Goal: Task Accomplishment & Management: Complete application form

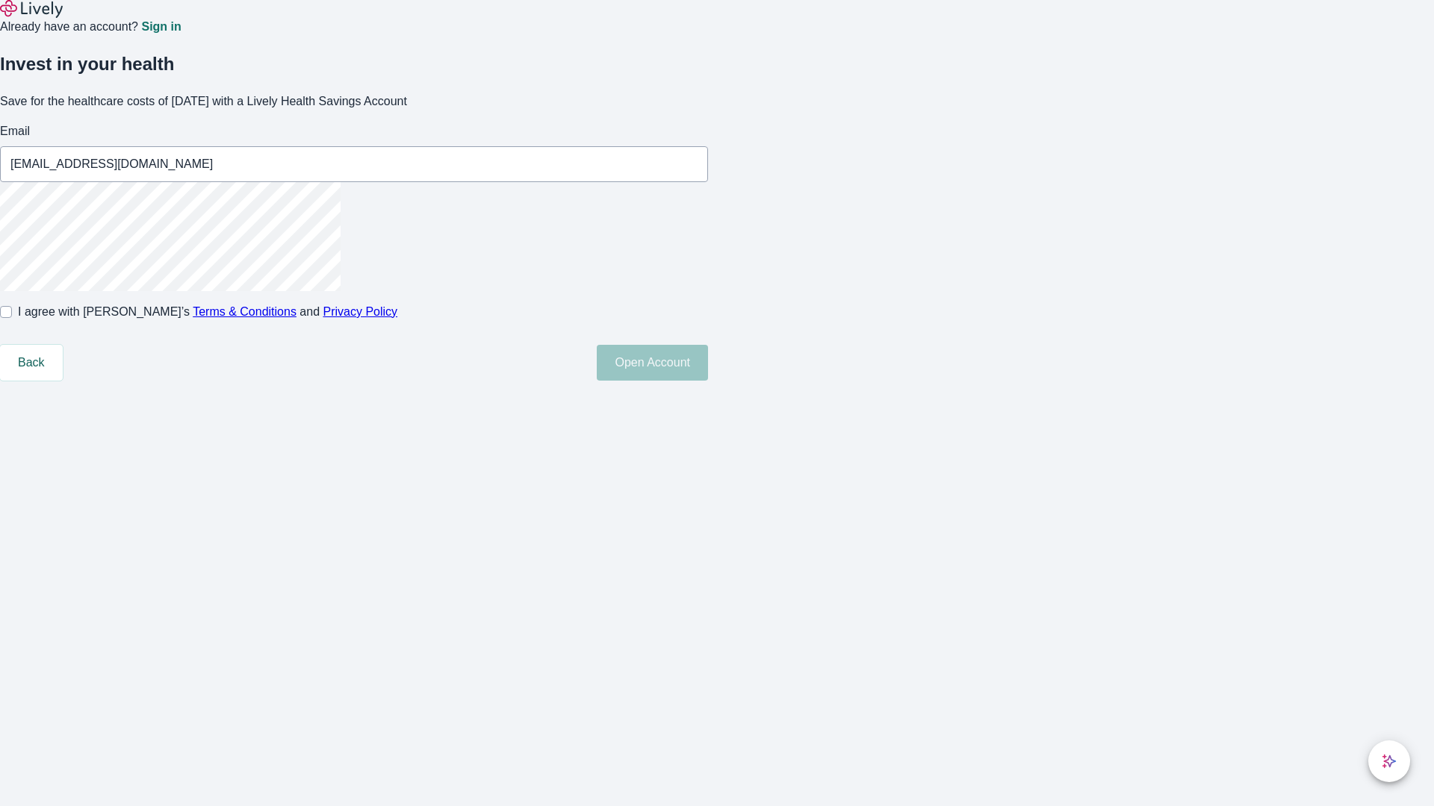
click at [12, 318] on input "I agree with Lively’s Terms & Conditions and Privacy Policy" at bounding box center [6, 312] width 12 height 12
checkbox input "true"
click at [708, 381] on button "Open Account" at bounding box center [652, 363] width 111 height 36
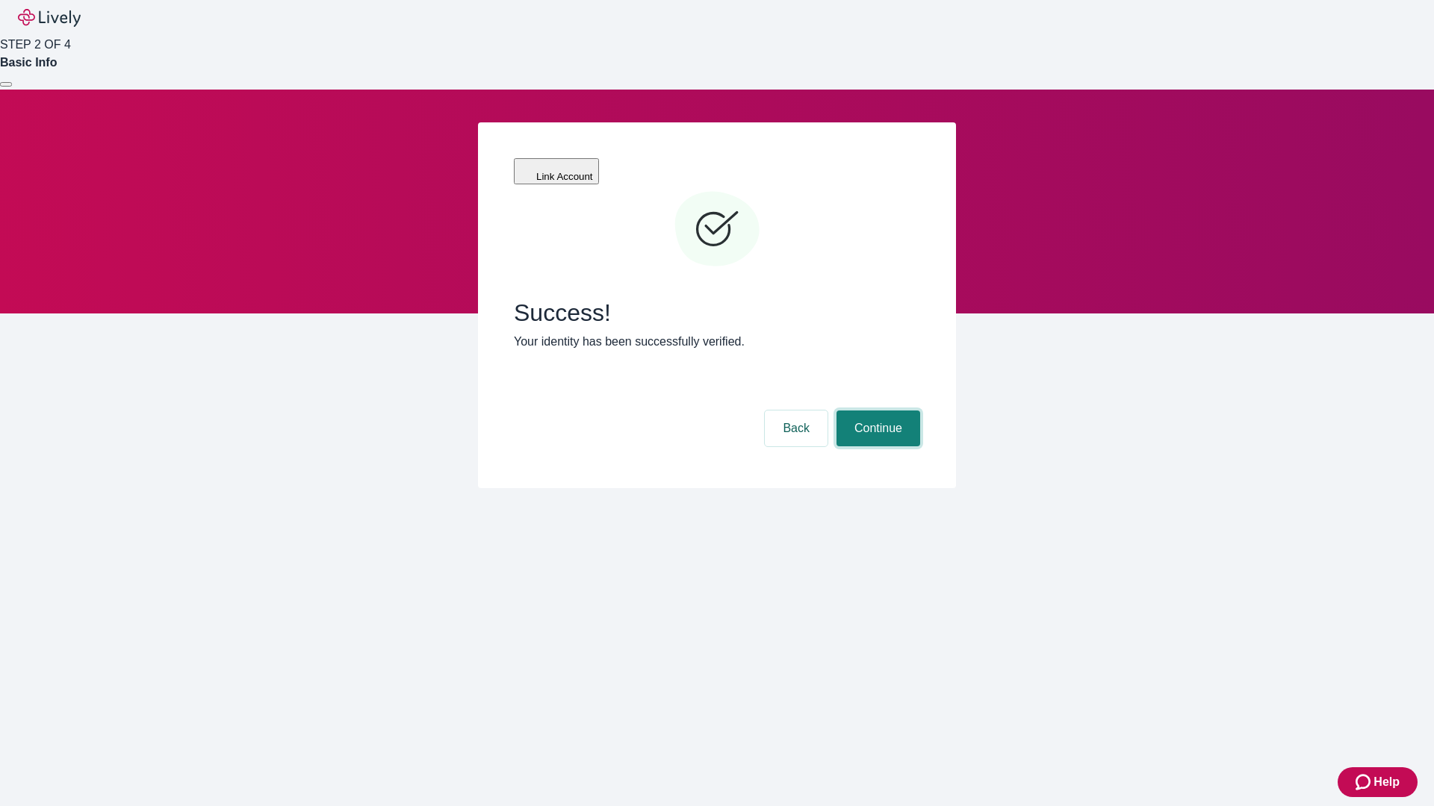
click at [876, 411] on button "Continue" at bounding box center [878, 429] width 84 height 36
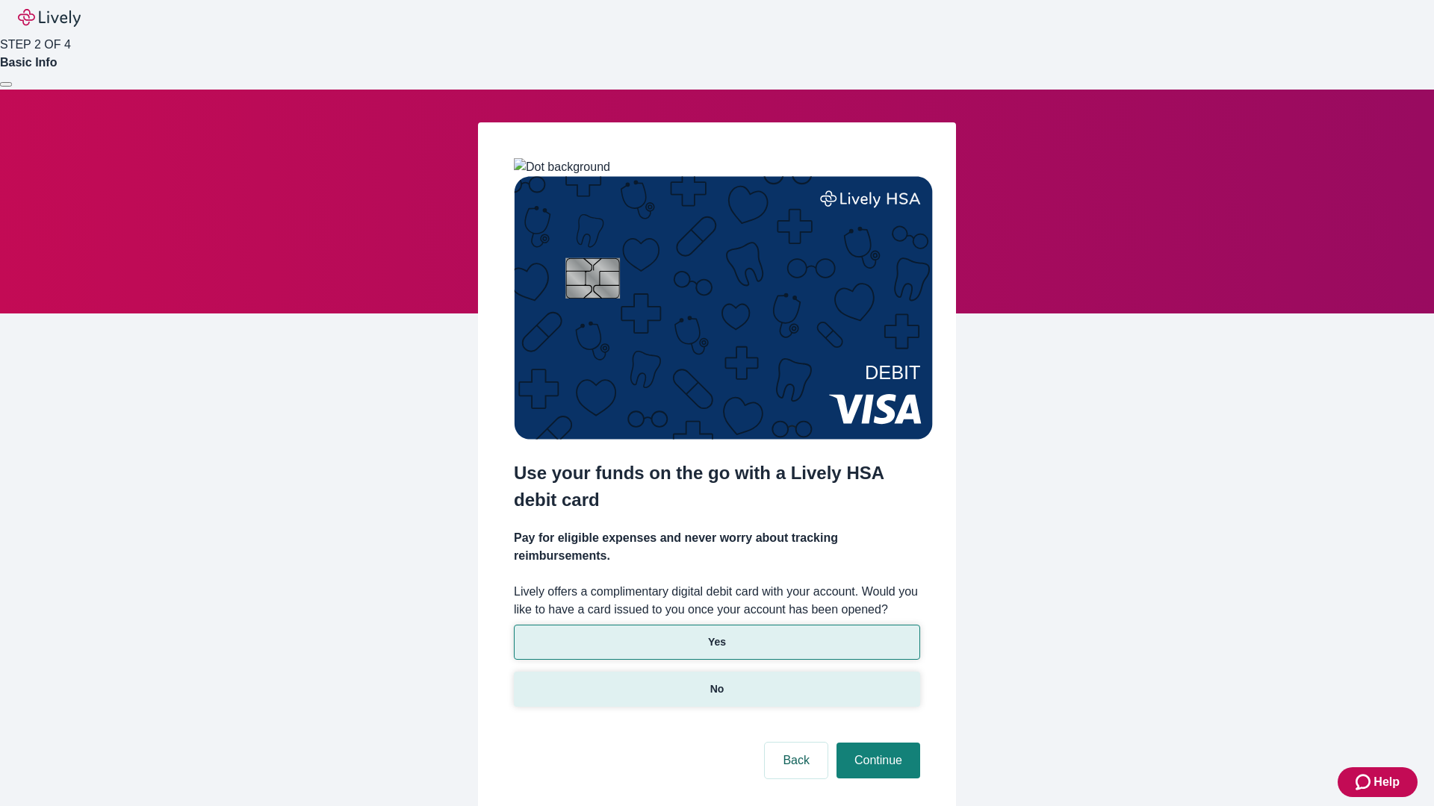
click at [716, 682] on p "No" at bounding box center [717, 690] width 14 height 16
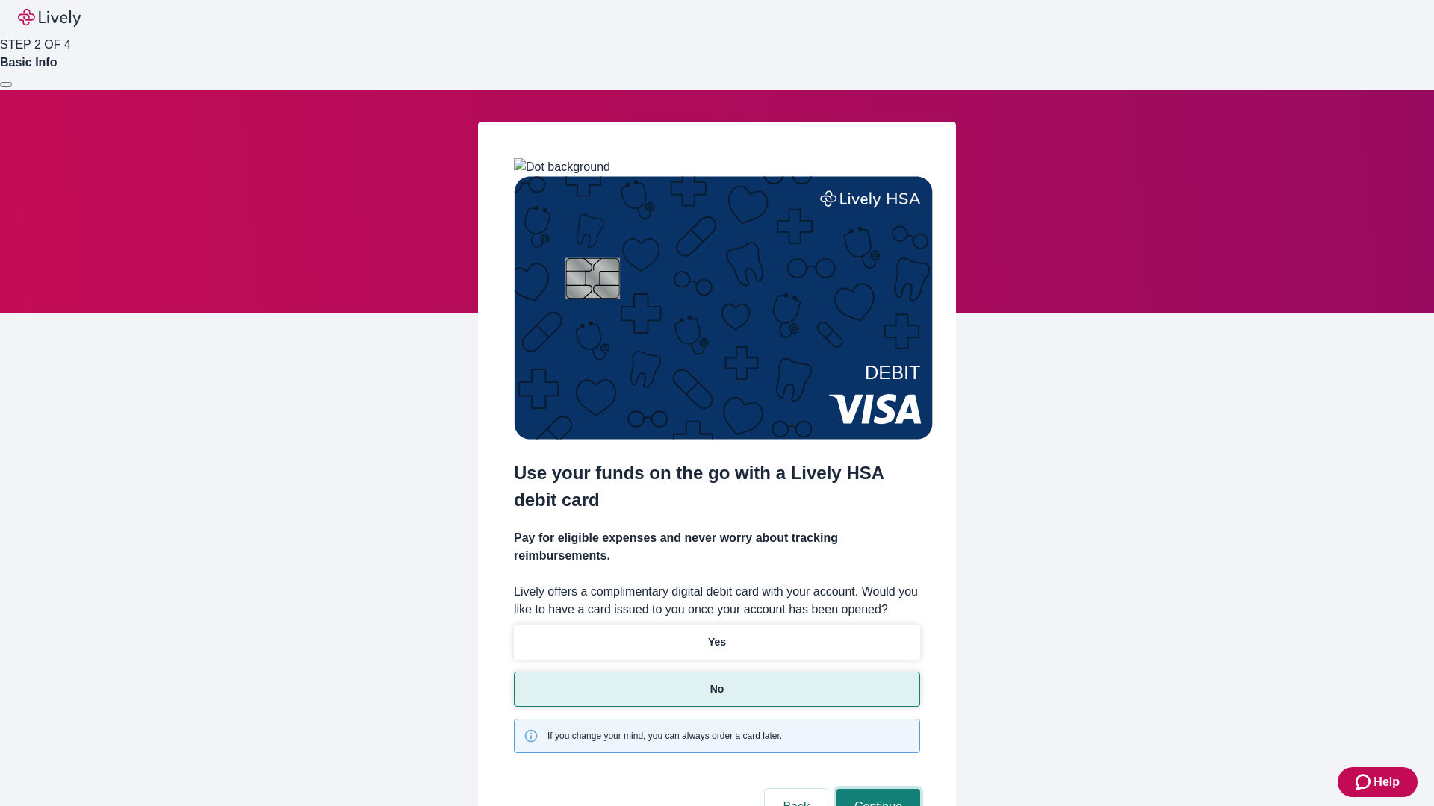
click at [876, 789] on button "Continue" at bounding box center [878, 807] width 84 height 36
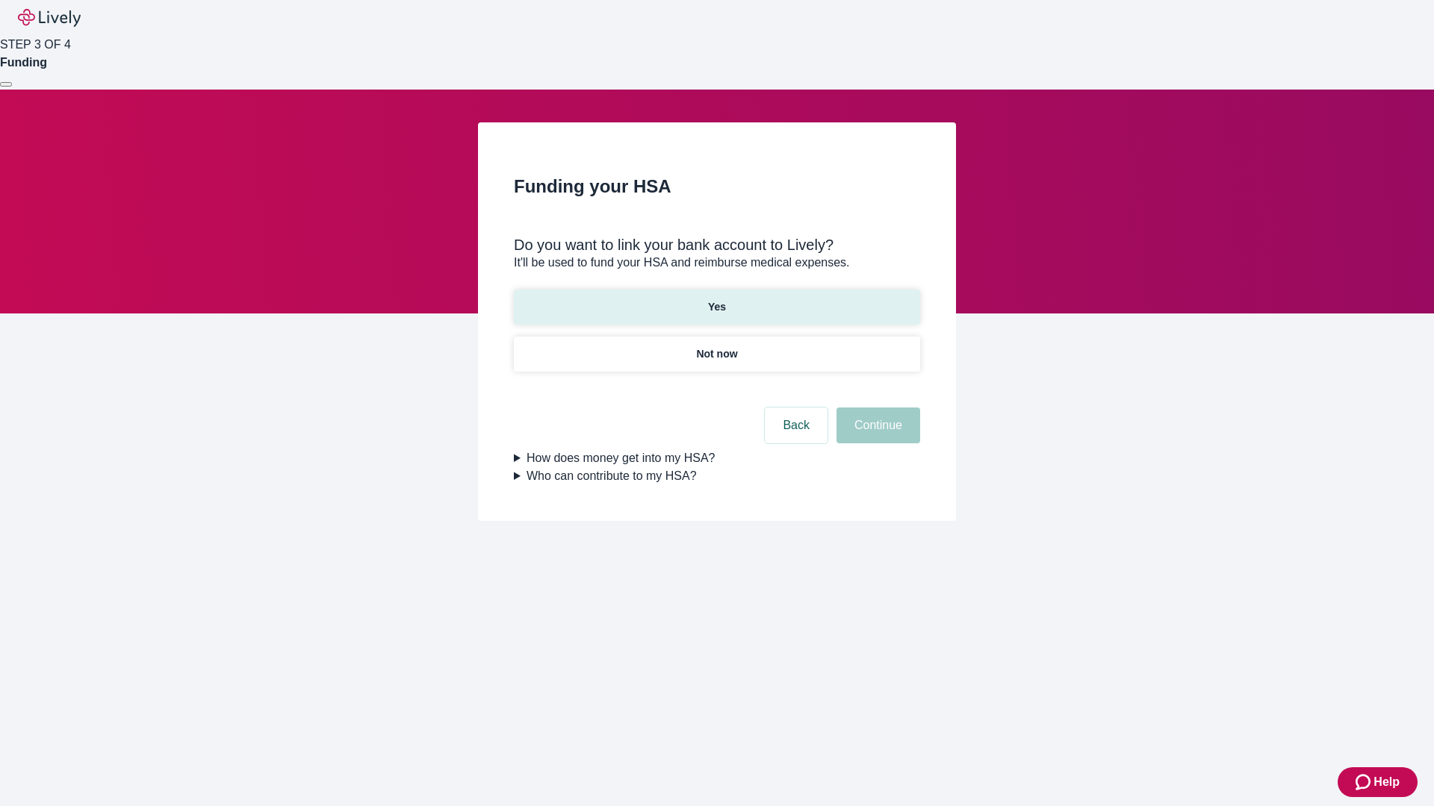
click at [716, 299] on p "Yes" at bounding box center [717, 307] width 18 height 16
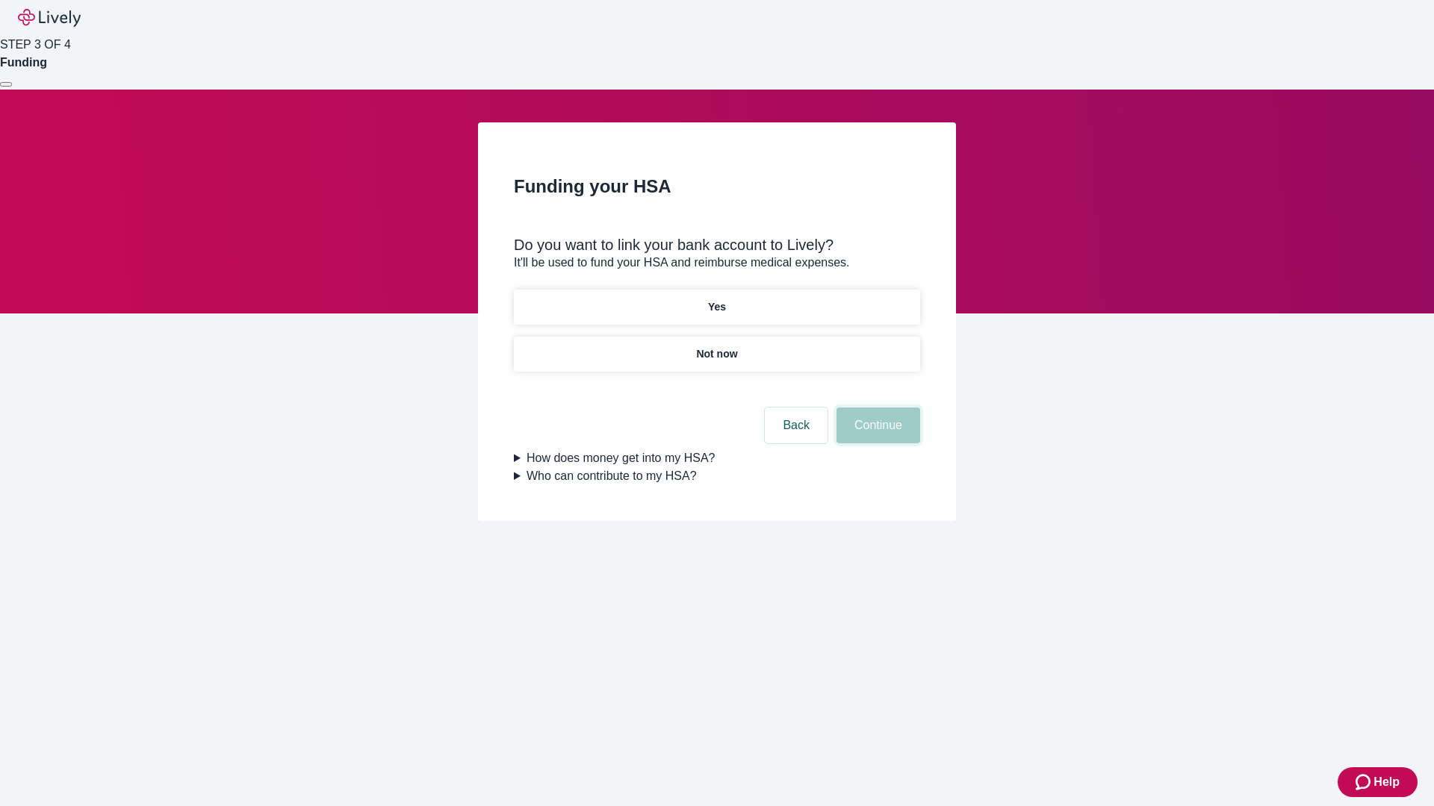
click at [876, 408] on button "Continue" at bounding box center [878, 426] width 84 height 36
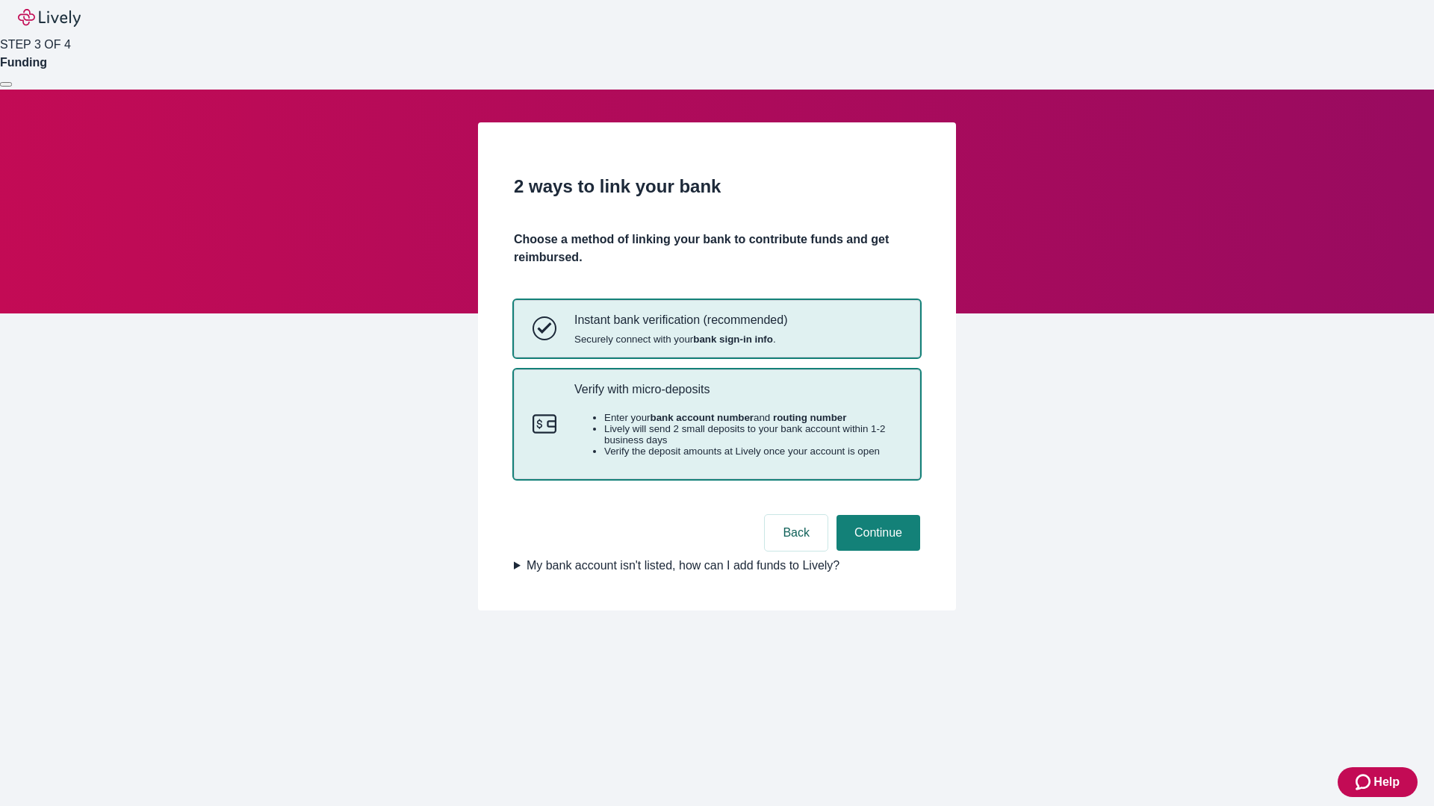
click at [737, 396] on p "Verify with micro-deposits" at bounding box center [737, 389] width 327 height 14
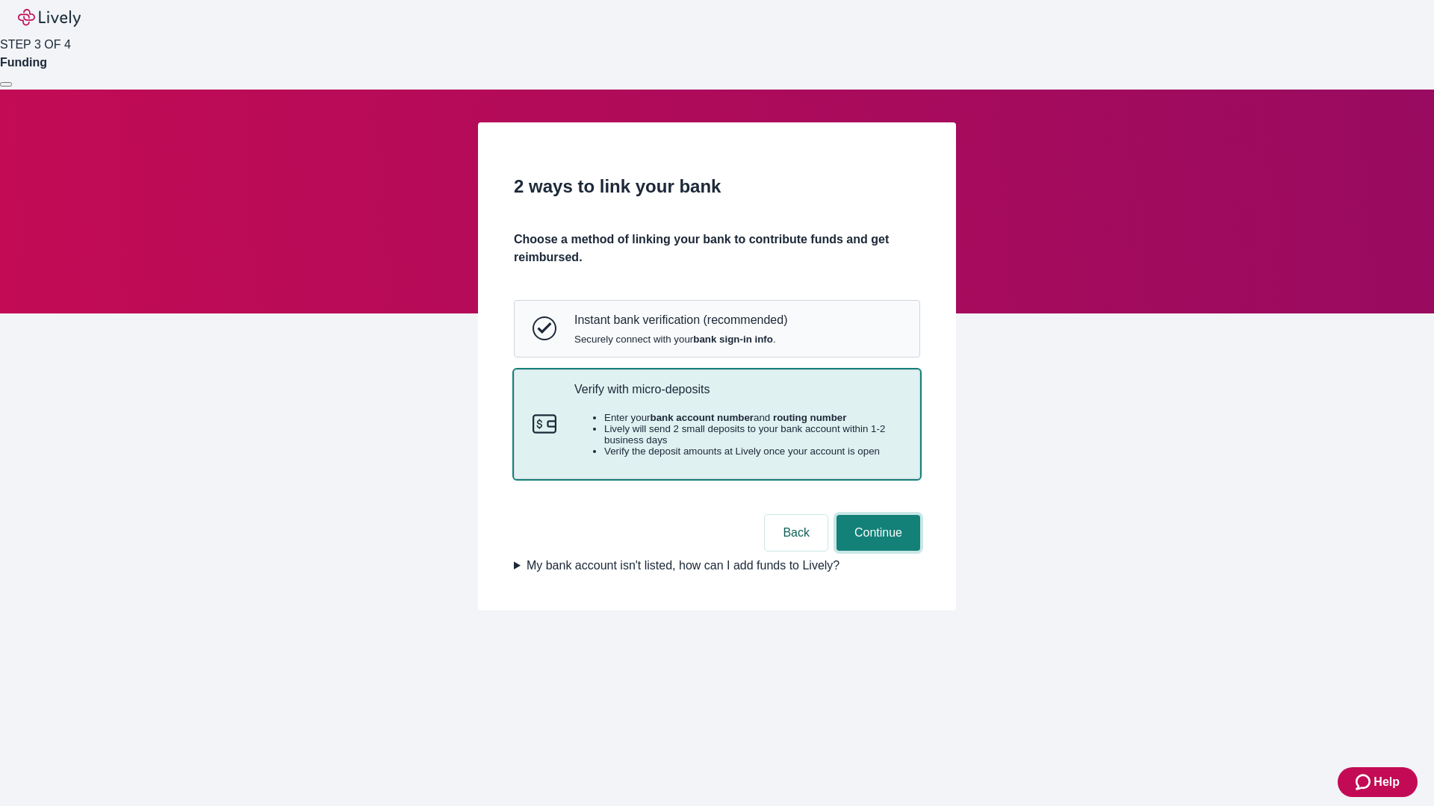
click at [876, 551] on button "Continue" at bounding box center [878, 533] width 84 height 36
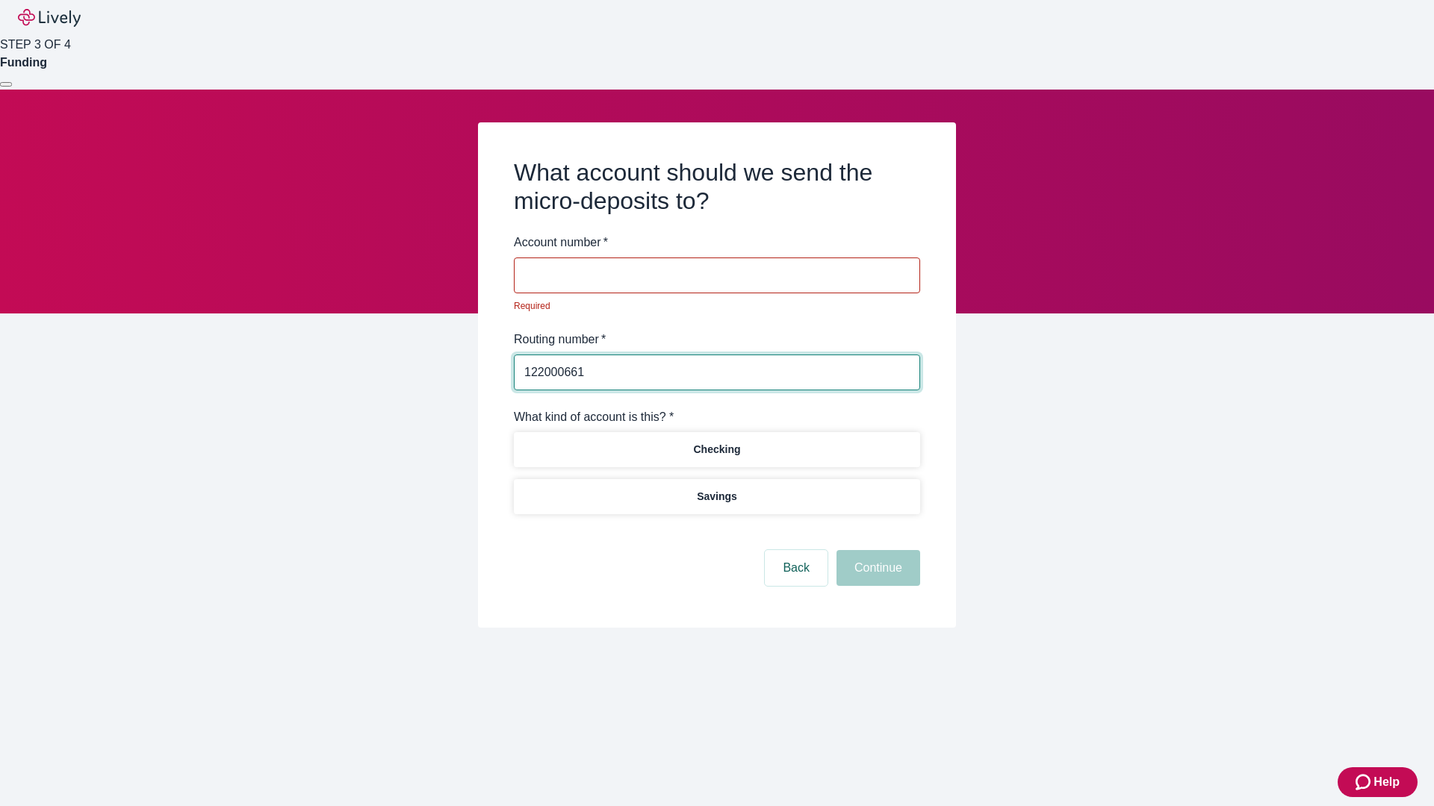
type input "122000661"
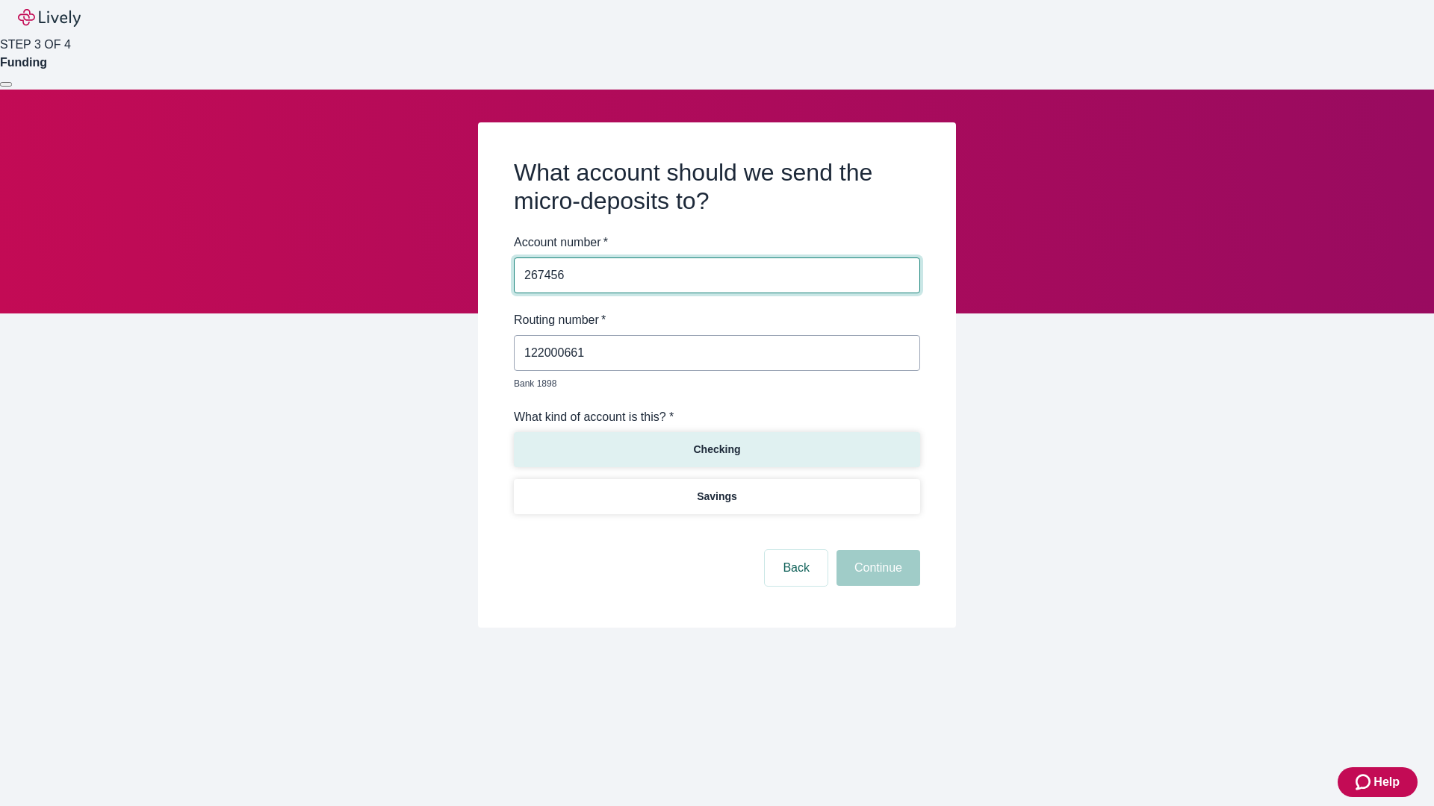
type input "267456"
click at [716, 442] on p "Checking" at bounding box center [716, 450] width 47 height 16
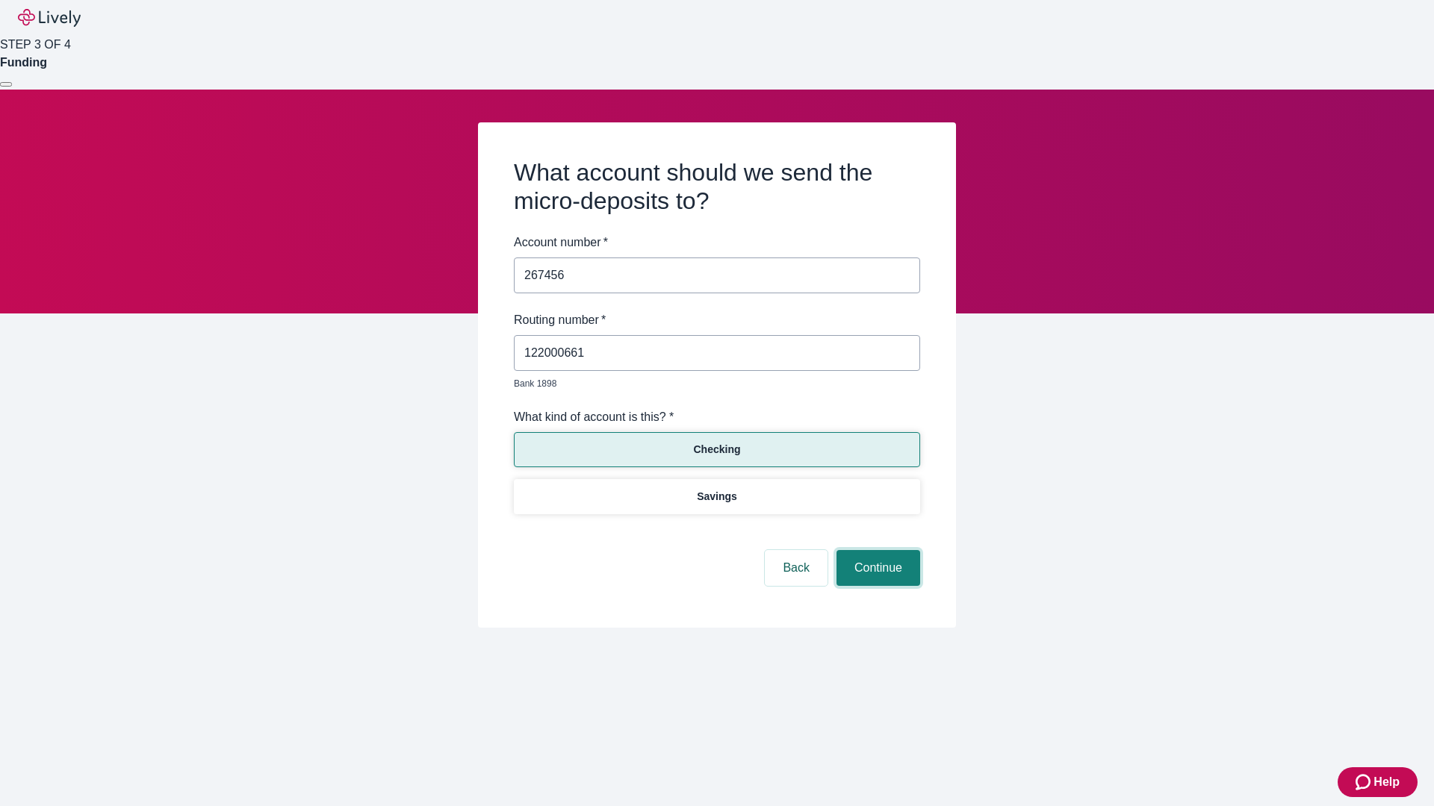
click at [876, 551] on button "Continue" at bounding box center [878, 568] width 84 height 36
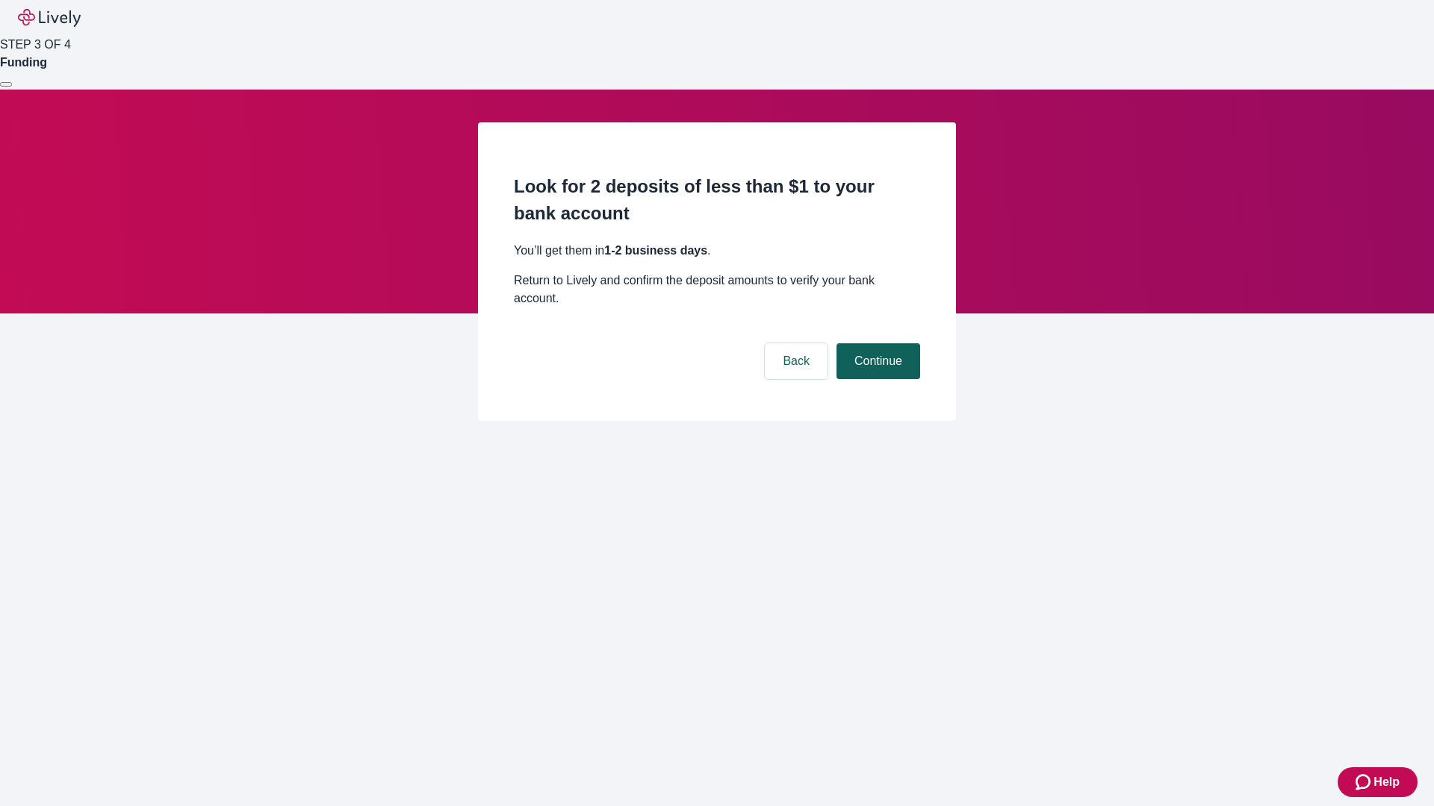
click at [876, 343] on button "Continue" at bounding box center [878, 361] width 84 height 36
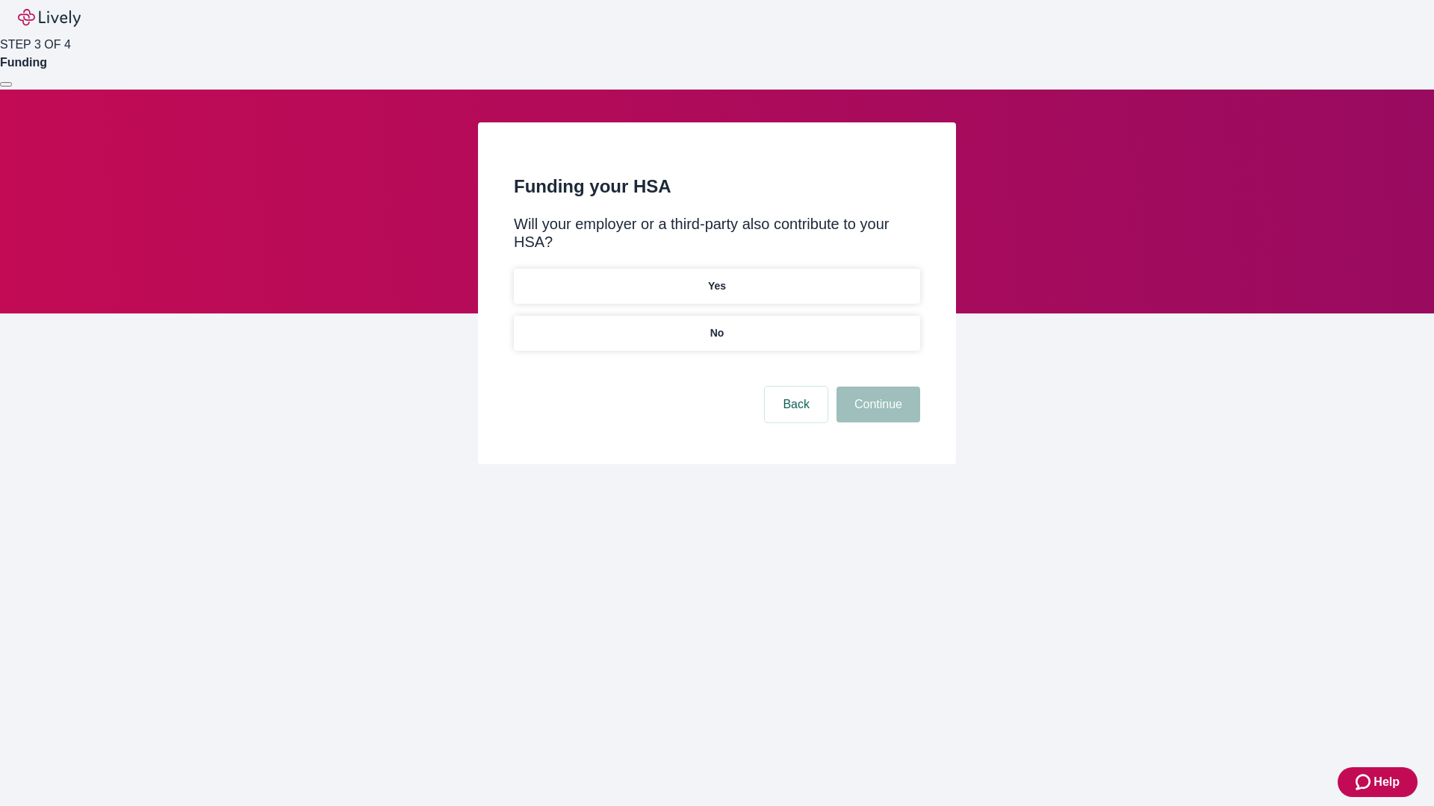
click at [716, 326] on p "No" at bounding box center [717, 334] width 14 height 16
click at [876, 387] on button "Continue" at bounding box center [878, 405] width 84 height 36
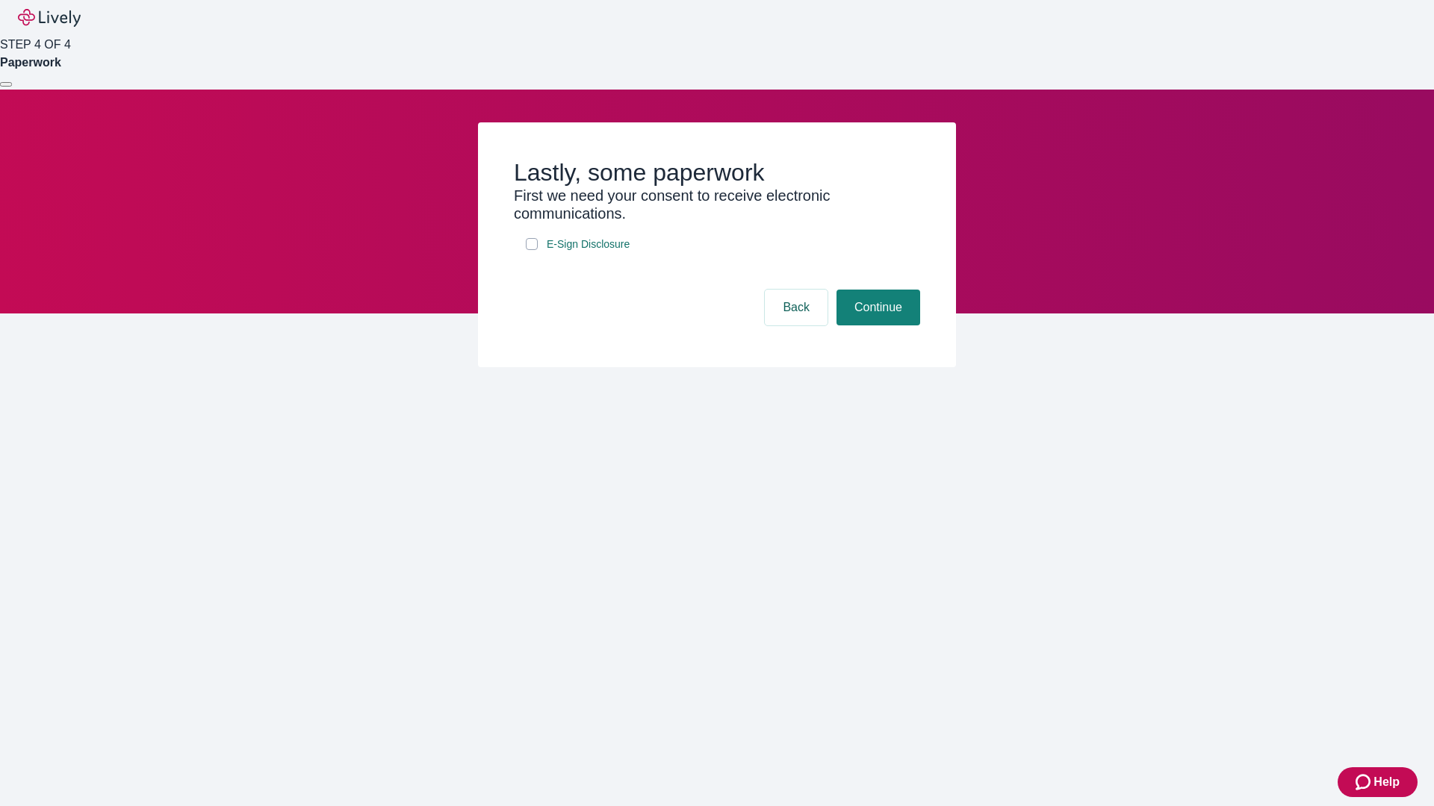
click at [532, 250] on input "E-Sign Disclosure" at bounding box center [532, 244] width 12 height 12
checkbox input "true"
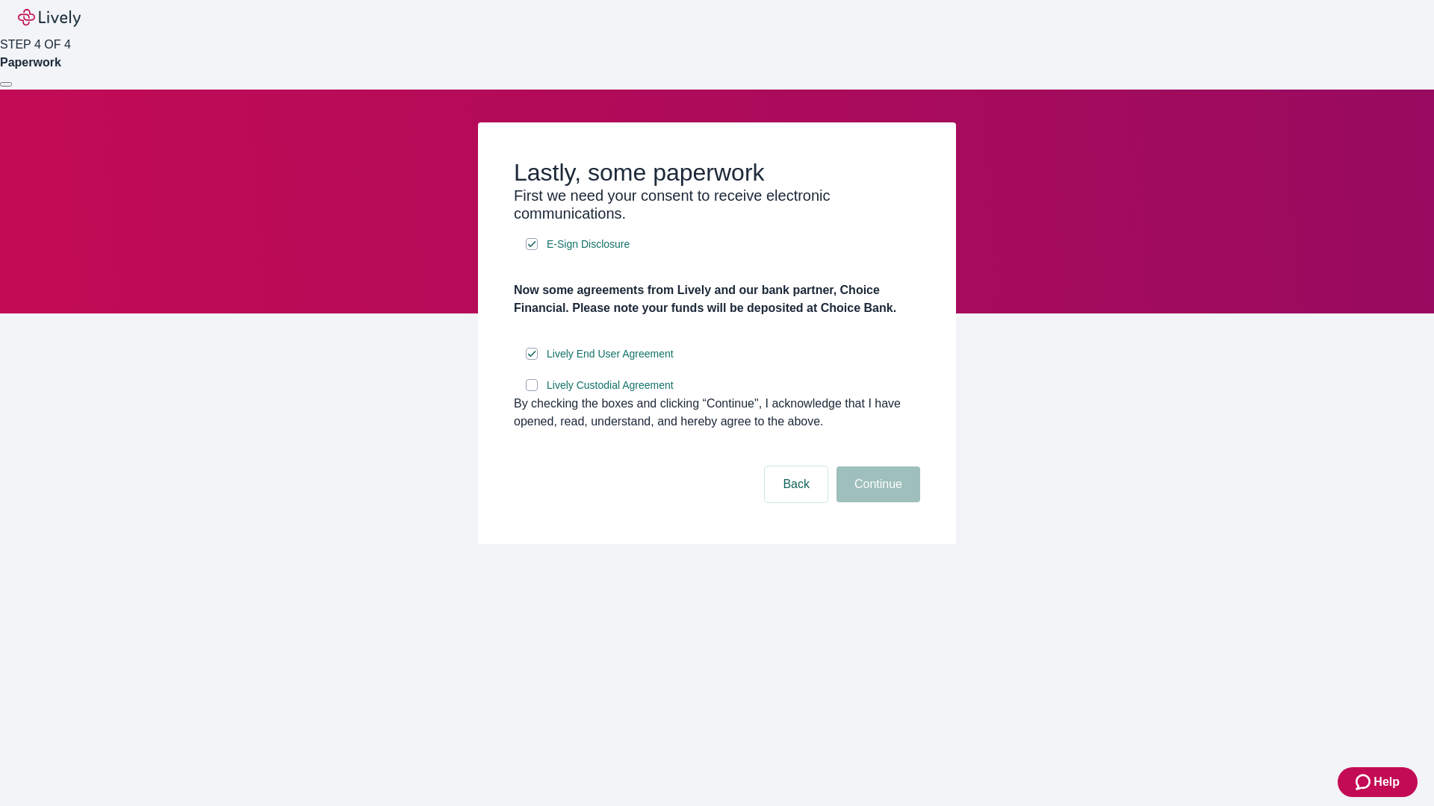
click at [532, 391] on input "Lively Custodial Agreement" at bounding box center [532, 385] width 12 height 12
checkbox input "true"
click at [876, 503] on button "Continue" at bounding box center [878, 485] width 84 height 36
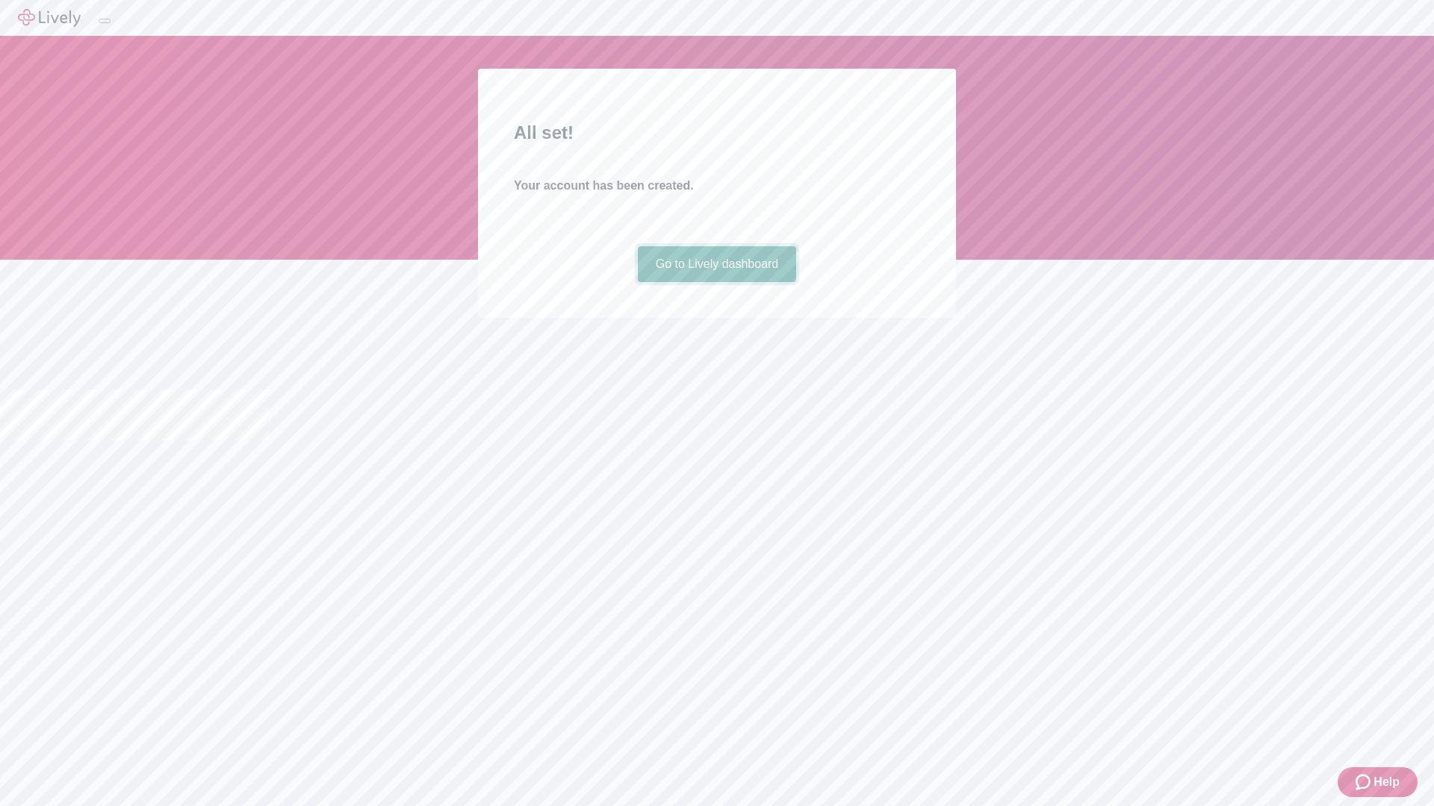
click at [716, 282] on link "Go to Lively dashboard" at bounding box center [717, 264] width 159 height 36
